Goal: Information Seeking & Learning: Learn about a topic

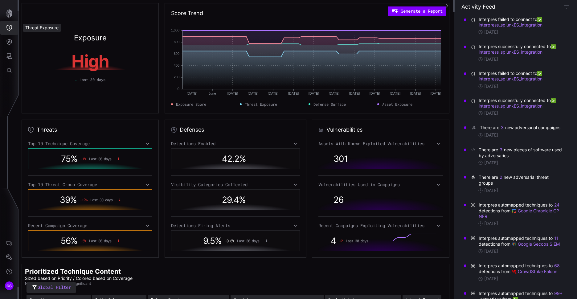
click at [9, 28] on icon "Threat Exposure" at bounding box center [9, 28] width 6 height 6
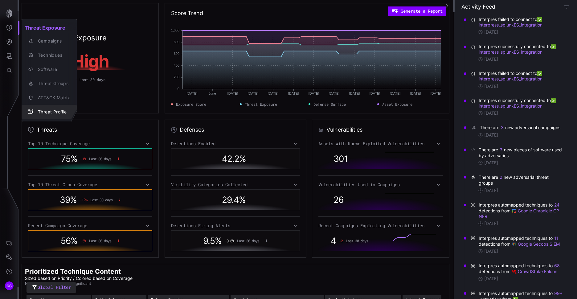
click at [62, 112] on div "Threat Profile" at bounding box center [52, 112] width 35 height 8
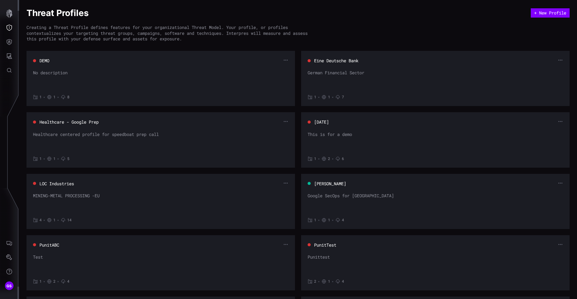
click at [332, 185] on button "[PERSON_NAME]" at bounding box center [330, 184] width 33 height 6
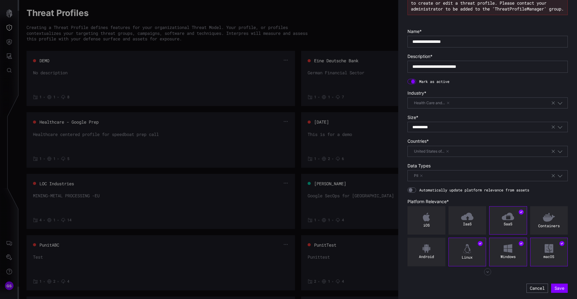
scroll to position [39, 0]
click at [534, 287] on button "Cancel" at bounding box center [537, 287] width 22 height 9
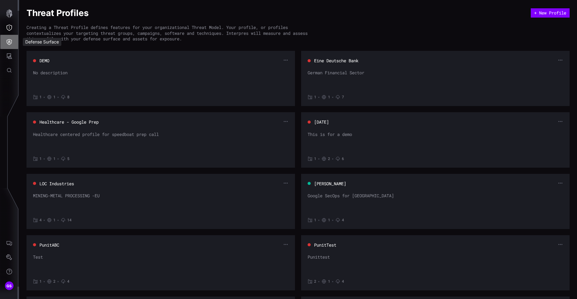
click at [10, 39] on icon "Defense Surface" at bounding box center [9, 42] width 6 height 6
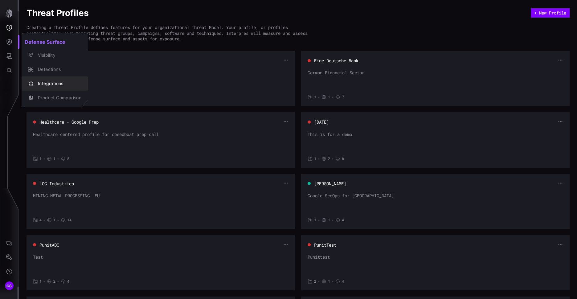
click at [66, 80] on div "Integrations" at bounding box center [58, 84] width 47 height 8
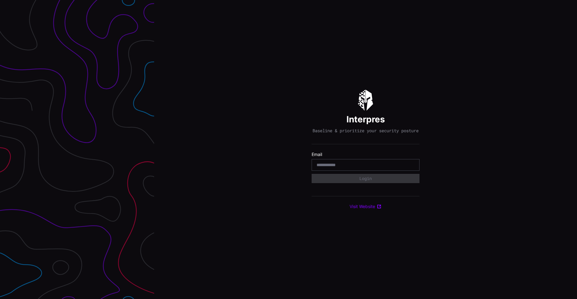
click at [333, 168] on input "email" at bounding box center [365, 165] width 98 height 6
type input "**********"
click at [365, 183] on button "Login" at bounding box center [366, 178] width 108 height 9
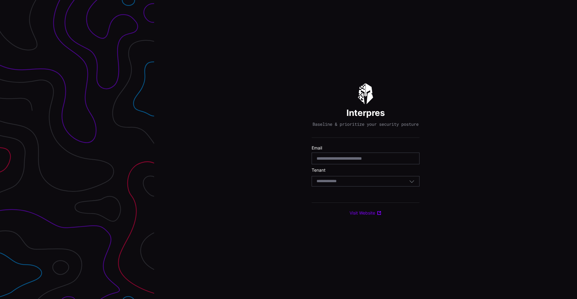
click at [331, 184] on input at bounding box center [332, 181] width 32 height 5
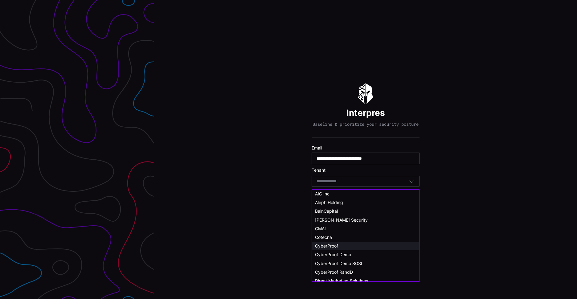
click at [348, 243] on div "CyberProof" at bounding box center [365, 246] width 101 height 6
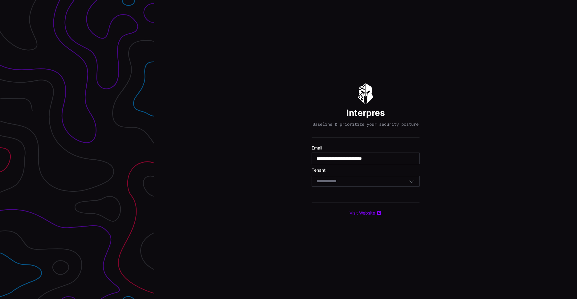
click at [351, 186] on div "Select Tenant" at bounding box center [366, 181] width 108 height 10
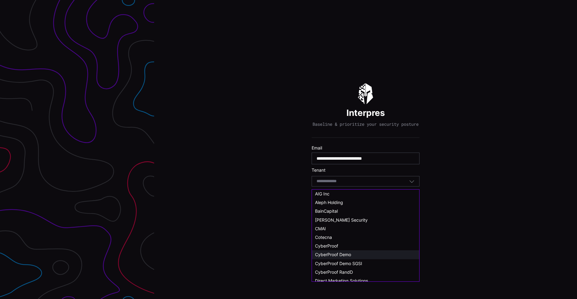
click at [340, 252] on span "CyberProof Demo" at bounding box center [333, 254] width 36 height 5
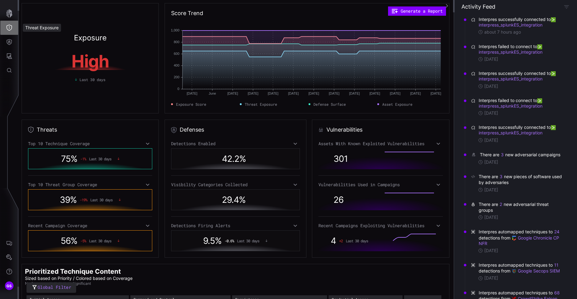
click at [12, 28] on icon "Threat Exposure" at bounding box center [9, 28] width 6 height 6
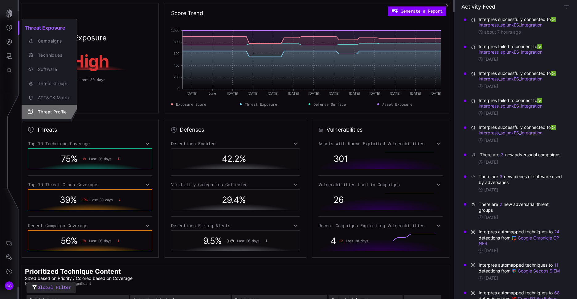
click at [57, 108] on div "Threat Profile" at bounding box center [52, 112] width 35 height 8
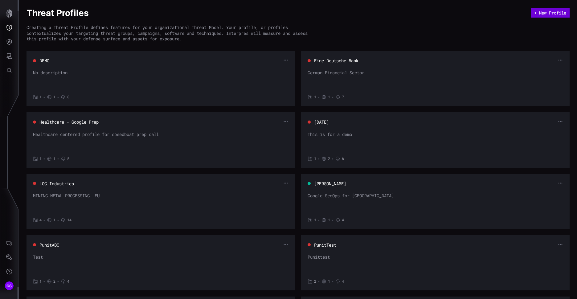
click at [551, 11] on button "+ New Profile" at bounding box center [550, 12] width 39 height 9
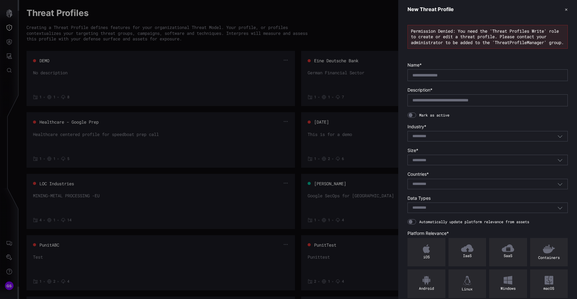
click at [329, 177] on div at bounding box center [288, 149] width 577 height 299
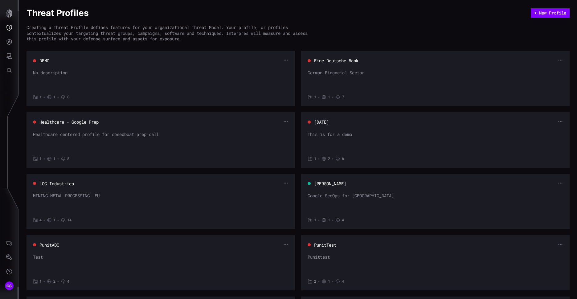
click at [332, 184] on button "[PERSON_NAME]" at bounding box center [330, 184] width 33 height 6
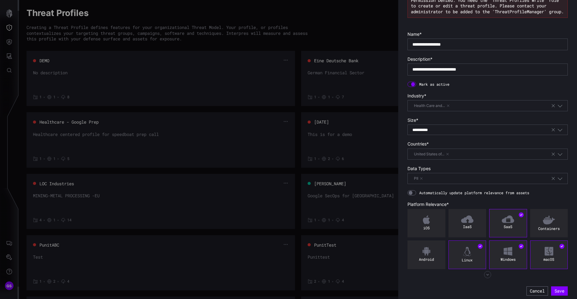
scroll to position [39, 0]
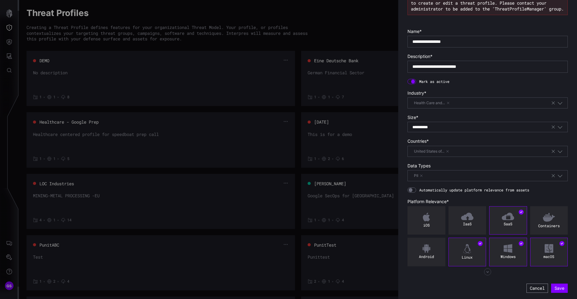
click at [532, 288] on button "Cancel" at bounding box center [537, 287] width 22 height 9
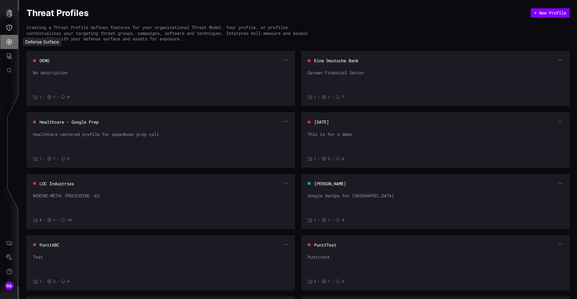
click at [10, 42] on icon "Defense Surface" at bounding box center [9, 42] width 5 height 6
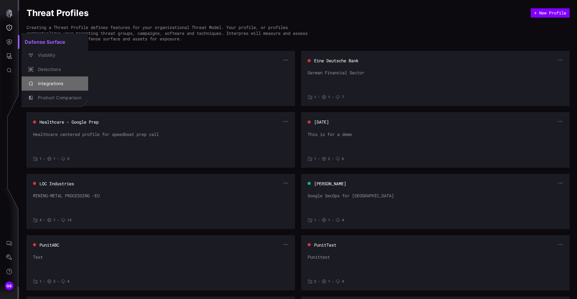
click at [52, 84] on div "Integrations" at bounding box center [58, 84] width 47 height 8
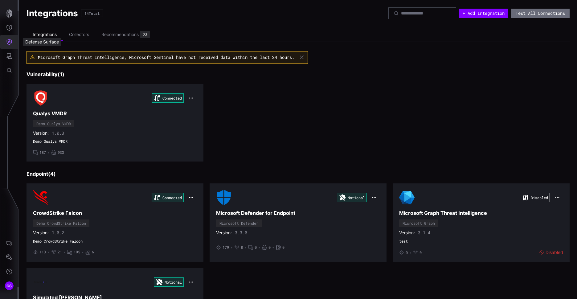
click at [12, 45] on icon "Defense Surface" at bounding box center [9, 42] width 6 height 6
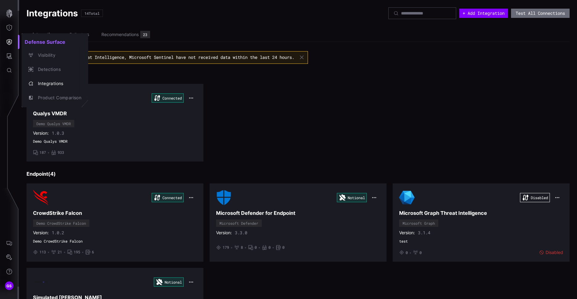
click at [418, 134] on div at bounding box center [288, 149] width 577 height 299
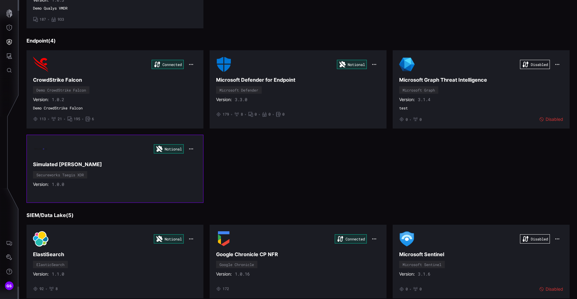
scroll to position [123, 0]
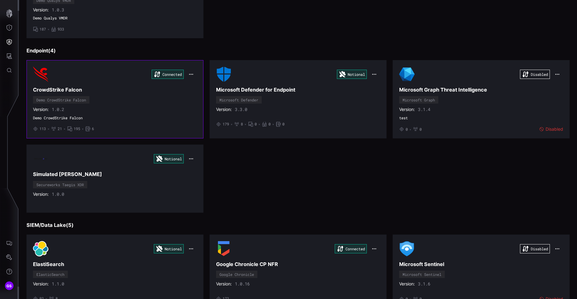
click at [70, 89] on h3 "CrowdStrike Falcon" at bounding box center [115, 90] width 164 height 6
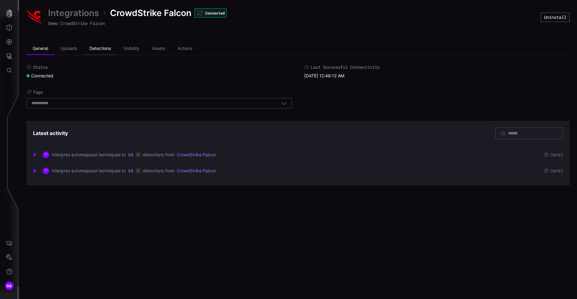
click at [96, 49] on li "Detections" at bounding box center [100, 49] width 34 height 12
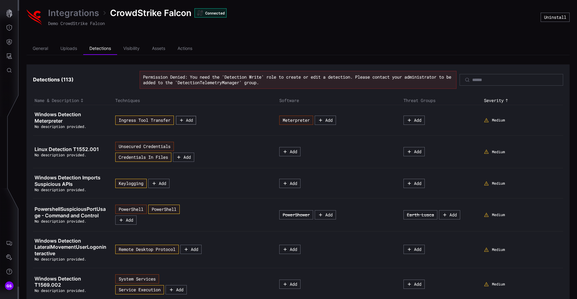
click at [186, 119] on div "button" at bounding box center [182, 120] width 7 height 5
click at [252, 150] on div "Unsecured Credentials Credentials In Files Add" at bounding box center [193, 152] width 156 height 20
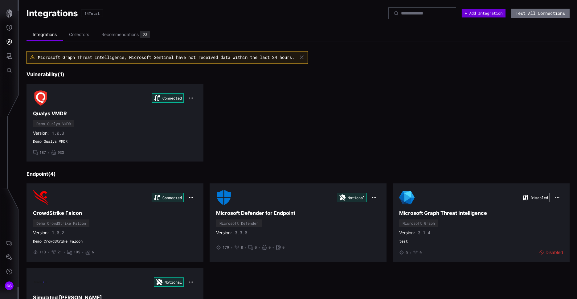
click at [471, 10] on button "+ Add Integration" at bounding box center [484, 13] width 44 height 8
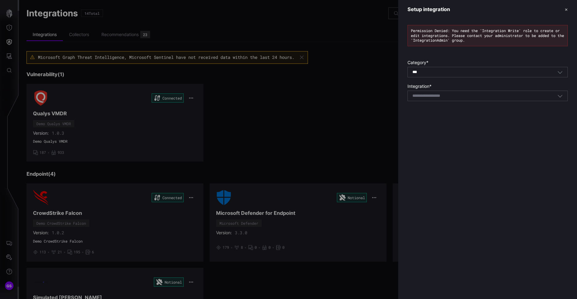
click at [559, 96] on icon "button" at bounding box center [560, 96] width 6 height 6
click at [267, 132] on div at bounding box center [288, 149] width 577 height 299
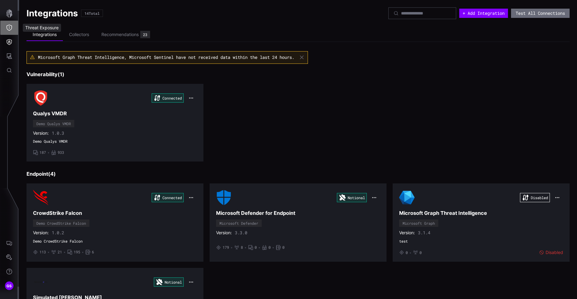
click at [9, 27] on icon "Threat Exposure" at bounding box center [9, 28] width 6 height 6
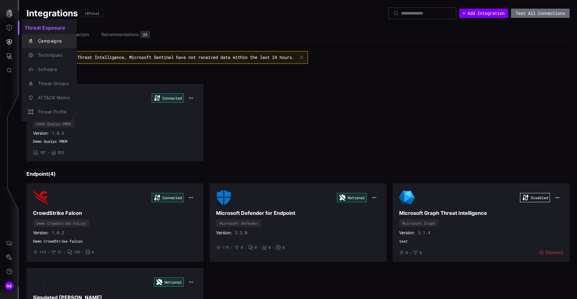
click at [48, 44] on div "Campaigns" at bounding box center [52, 41] width 35 height 8
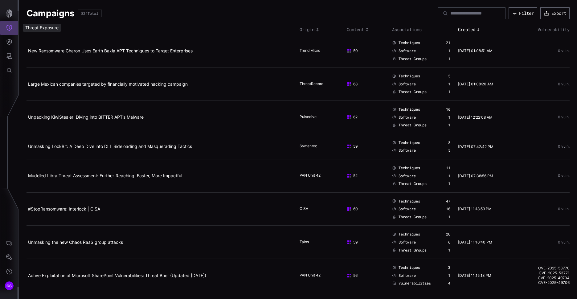
click at [9, 30] on icon "Threat Exposure" at bounding box center [9, 28] width 6 height 6
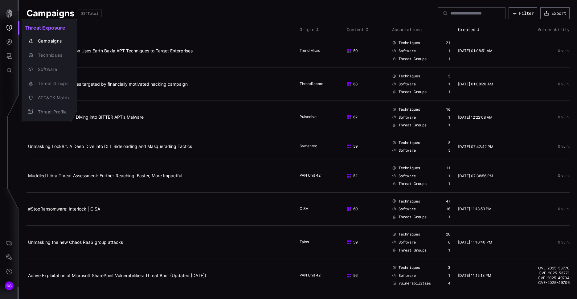
click at [399, 50] on div at bounding box center [288, 149] width 577 height 299
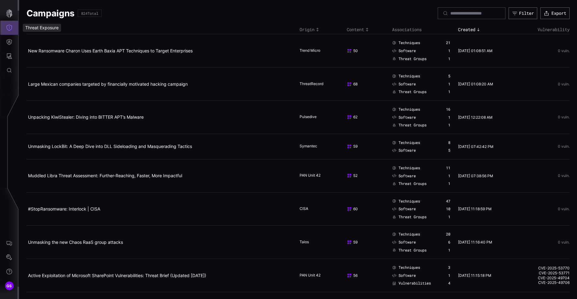
click at [9, 31] on button "Threat Exposure" at bounding box center [9, 28] width 18 height 14
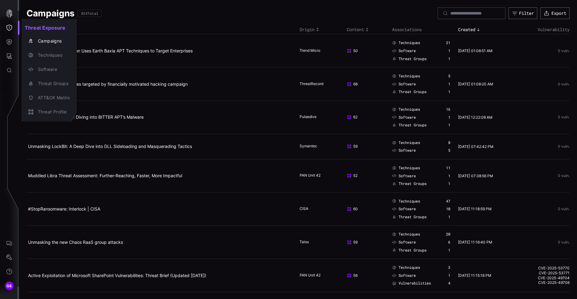
click at [408, 43] on div at bounding box center [288, 149] width 577 height 299
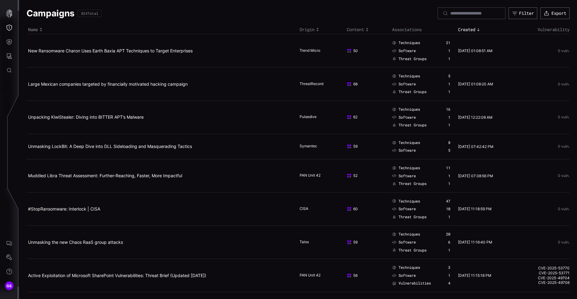
click at [405, 43] on span "Techniques" at bounding box center [409, 42] width 22 height 5
click at [409, 42] on span "Techniques" at bounding box center [409, 42] width 22 height 5
click at [11, 27] on icon "Threat Exposure" at bounding box center [9, 28] width 6 height 6
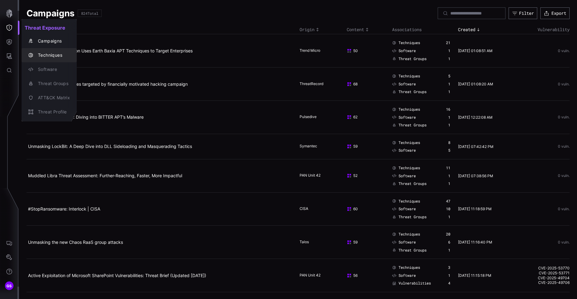
click at [47, 57] on div "Techniques" at bounding box center [52, 55] width 35 height 8
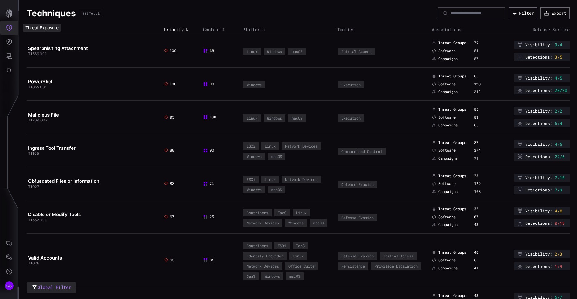
click at [7, 28] on icon "Threat Exposure" at bounding box center [9, 28] width 6 height 6
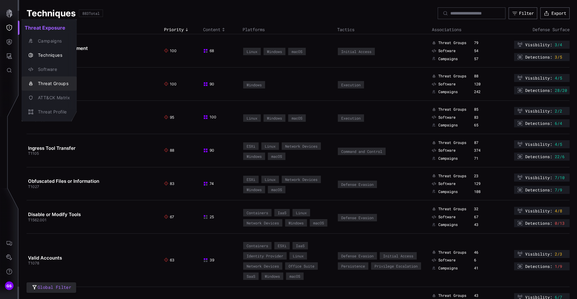
click at [54, 83] on div "Threat Groups" at bounding box center [52, 84] width 35 height 8
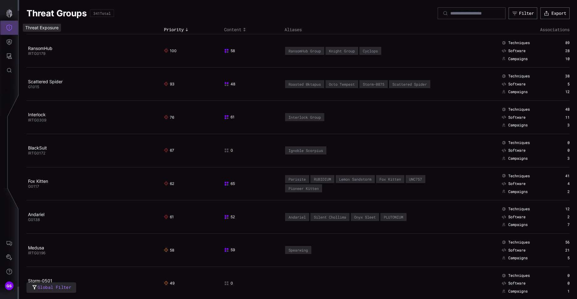
click at [12, 31] on button "Threat Exposure" at bounding box center [9, 28] width 18 height 14
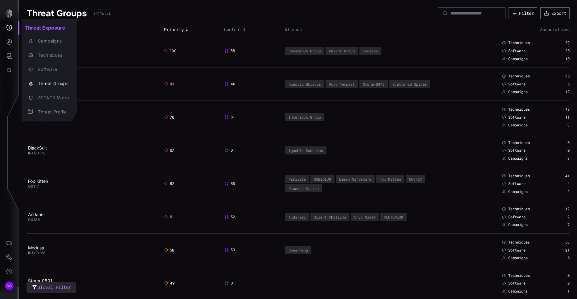
click at [169, 11] on div at bounding box center [288, 149] width 577 height 299
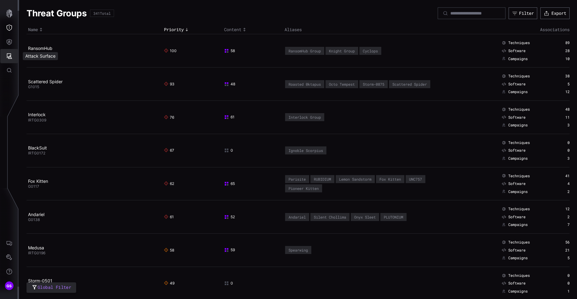
click at [11, 53] on button "Attack Surface" at bounding box center [9, 56] width 18 height 14
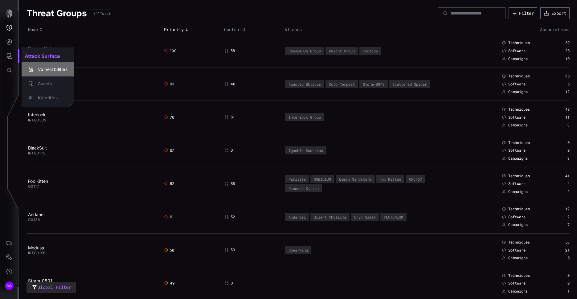
click at [58, 67] on div "Vulnerabilities" at bounding box center [51, 70] width 33 height 8
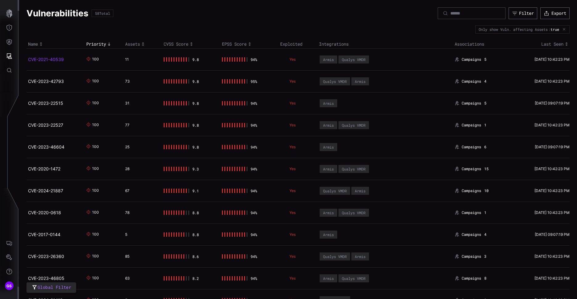
click at [54, 59] on link "CVE-2021-40539" at bounding box center [46, 59] width 36 height 5
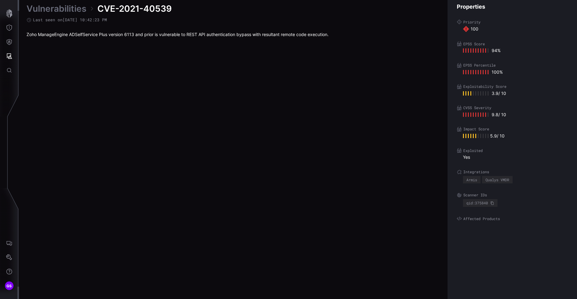
scroll to position [1270, 258]
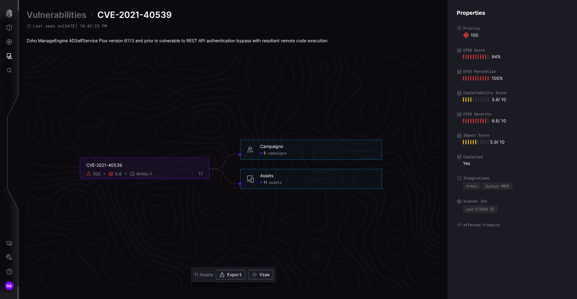
click at [272, 181] on span "assets" at bounding box center [275, 182] width 13 height 5
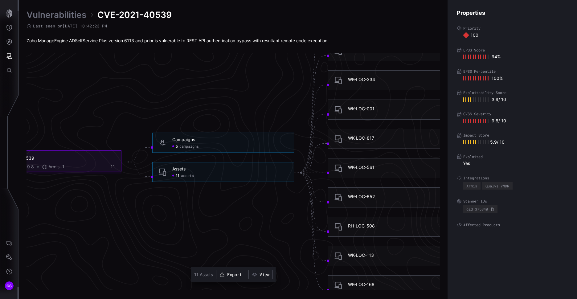
click at [366, 141] on div "WK-LOC-817" at bounding box center [361, 138] width 26 height 6
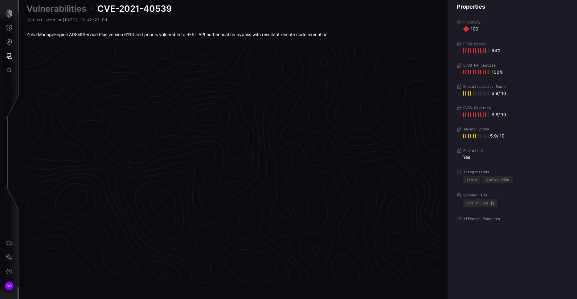
scroll to position [1270, 258]
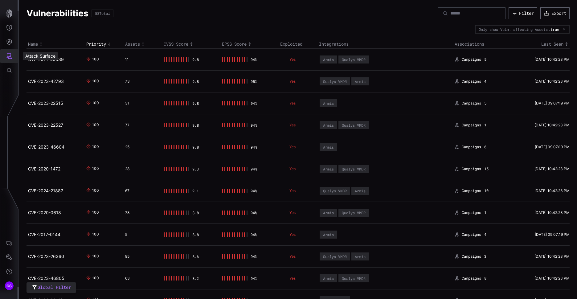
click at [11, 55] on icon "Attack Surface" at bounding box center [10, 56] width 6 height 6
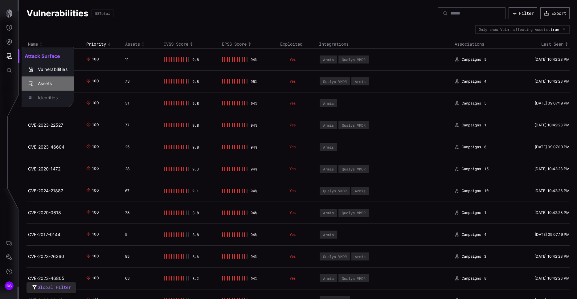
click at [44, 82] on div "Assets" at bounding box center [51, 84] width 33 height 8
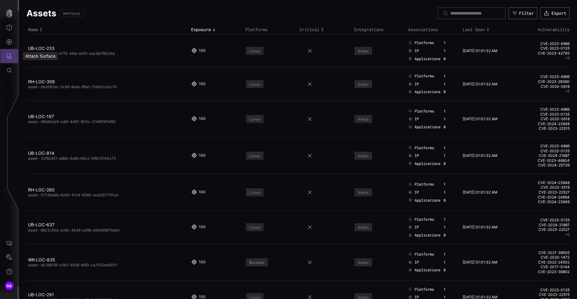
click at [12, 62] on button "Attack Surface" at bounding box center [9, 56] width 18 height 14
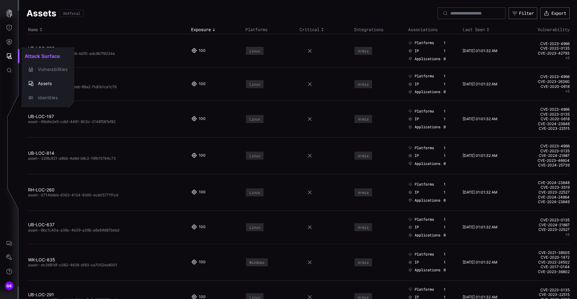
click at [10, 59] on div at bounding box center [288, 149] width 577 height 299
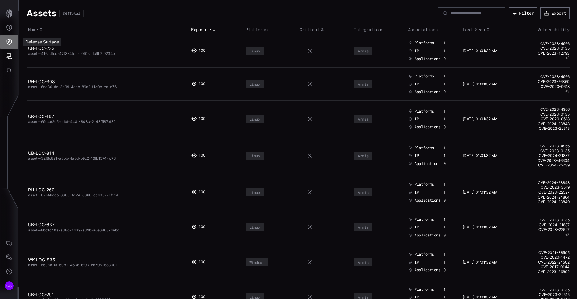
click at [10, 43] on icon "Defense Surface" at bounding box center [9, 42] width 6 height 6
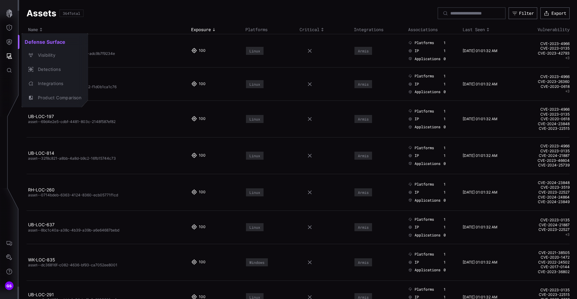
click at [129, 22] on div at bounding box center [288, 149] width 577 height 299
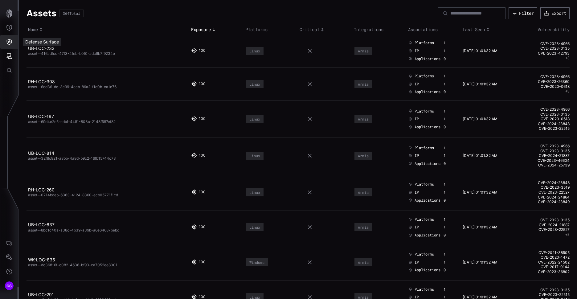
click at [13, 42] on button "Defense Surface" at bounding box center [9, 42] width 18 height 14
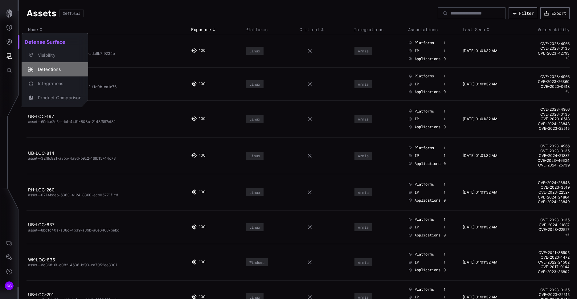
click at [49, 72] on div "Detections" at bounding box center [58, 70] width 47 height 8
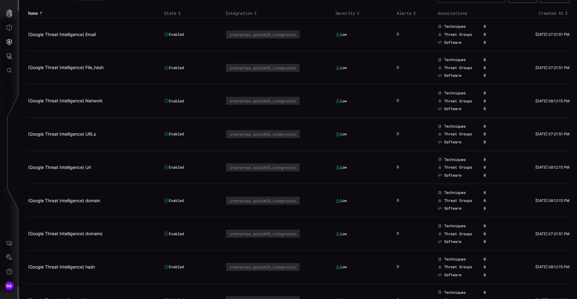
scroll to position [31, 0]
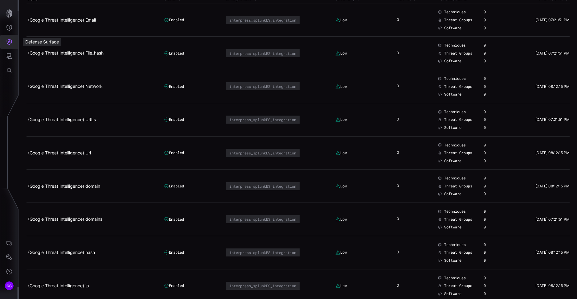
click at [8, 42] on icon "Defense Surface" at bounding box center [9, 42] width 5 height 6
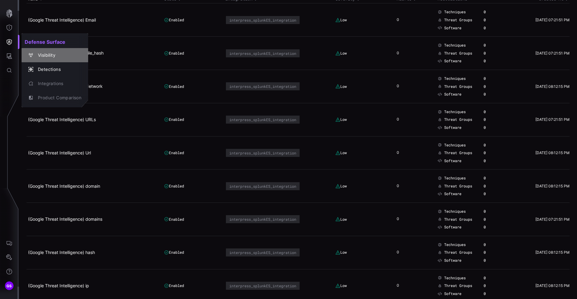
click at [55, 53] on div "Visibility" at bounding box center [58, 55] width 47 height 8
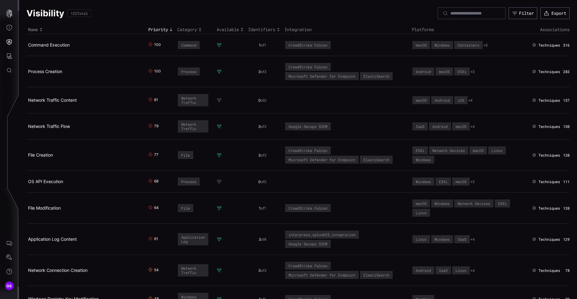
click at [256, 44] on div "1 of 1" at bounding box center [262, 45] width 29 height 5
click at [256, 45] on div "1 of 1" at bounding box center [262, 45] width 29 height 5
click at [8, 17] on icon "button" at bounding box center [9, 13] width 6 height 9
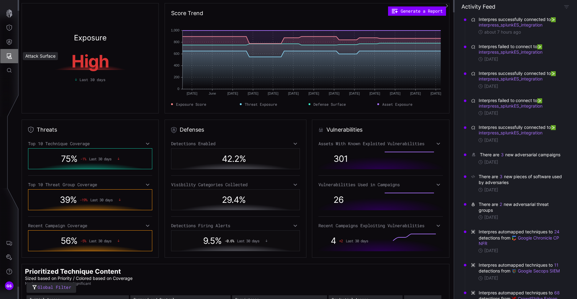
click at [6, 55] on icon "Attack Surface" at bounding box center [9, 56] width 6 height 6
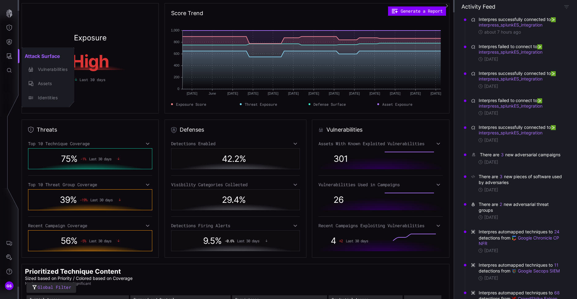
click at [7, 39] on div at bounding box center [288, 149] width 577 height 299
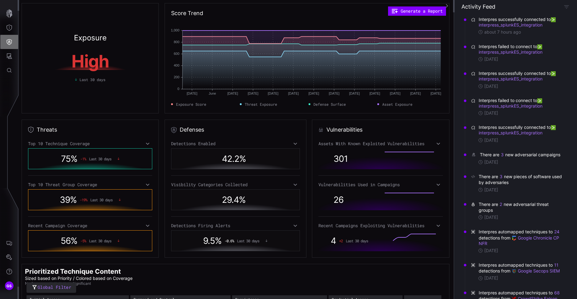
click at [8, 40] on icon "Defense Surface" at bounding box center [9, 42] width 6 height 6
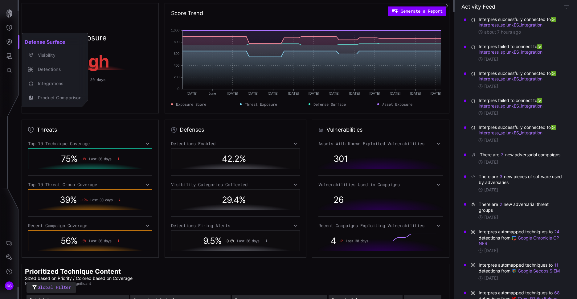
click at [7, 28] on div at bounding box center [288, 149] width 577 height 299
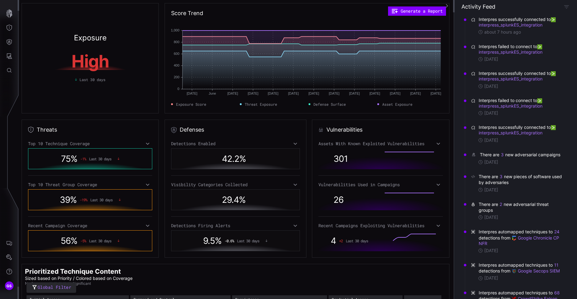
click at [8, 28] on icon "Threat Exposure" at bounding box center [9, 28] width 6 height 6
